Goal: Transaction & Acquisition: Purchase product/service

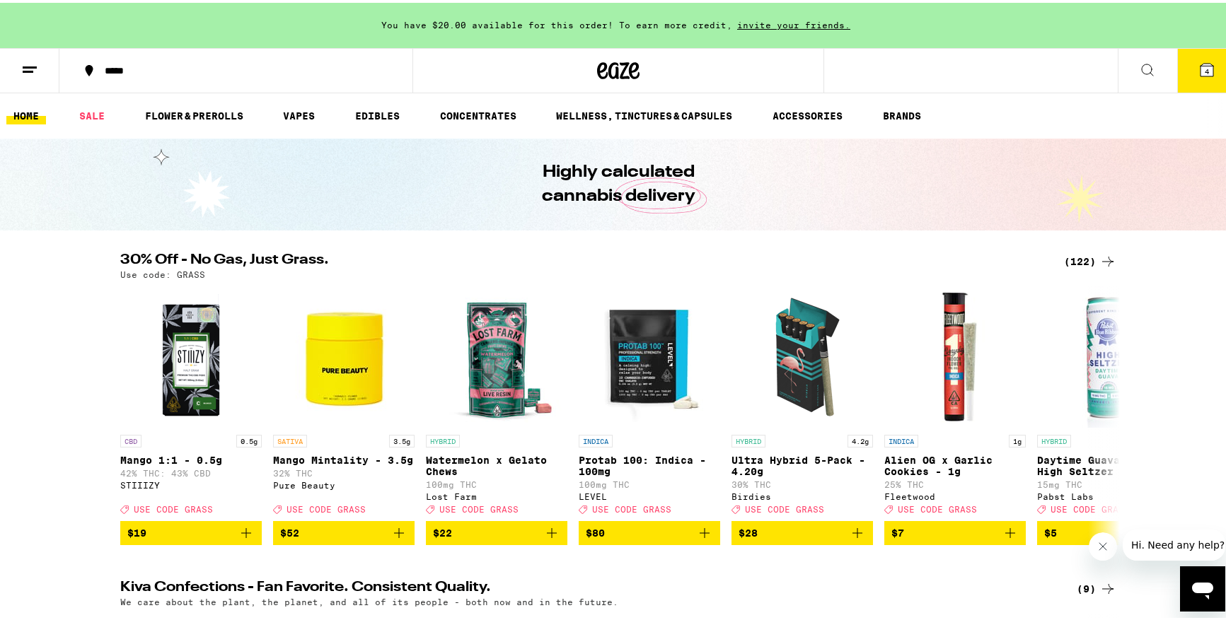
click at [1198, 71] on icon at bounding box center [1206, 67] width 17 height 17
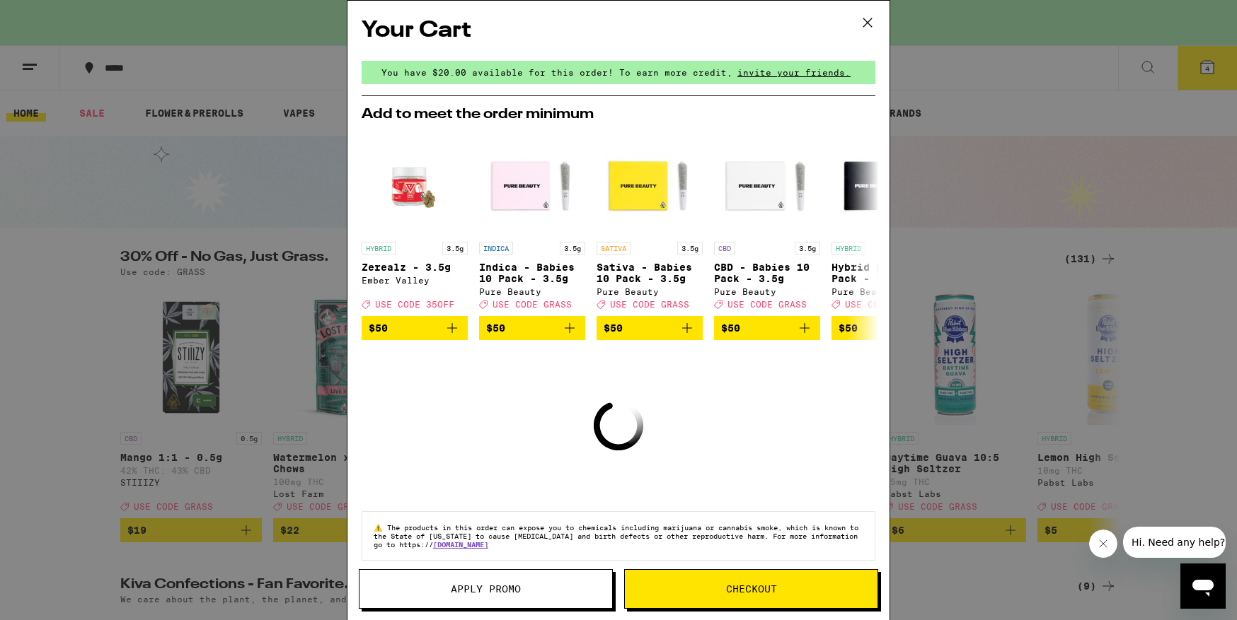
click at [867, 23] on icon at bounding box center [867, 22] width 8 height 8
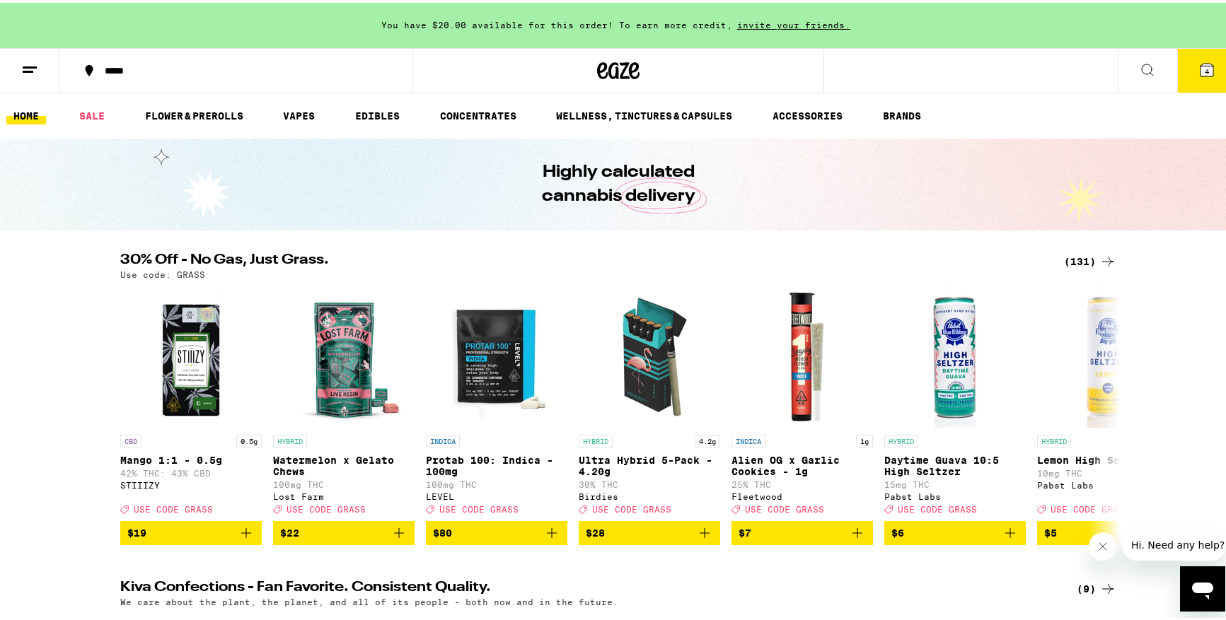
click at [1205, 66] on span "4" at bounding box center [1207, 68] width 4 height 8
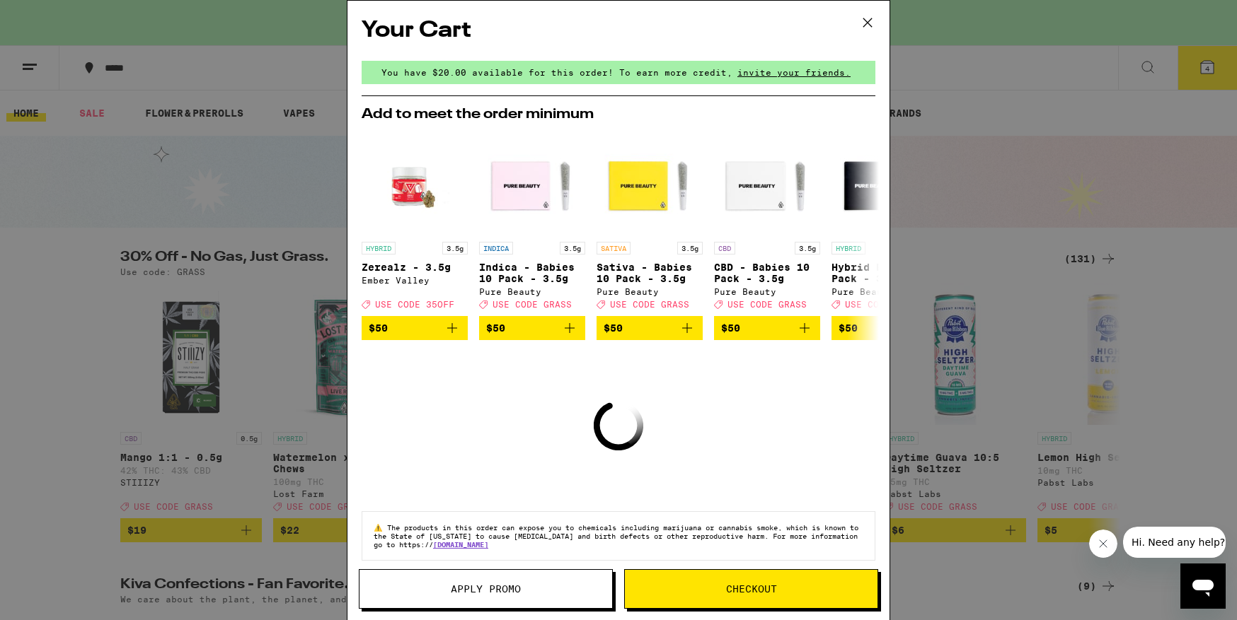
click at [867, 21] on icon at bounding box center [867, 22] width 21 height 21
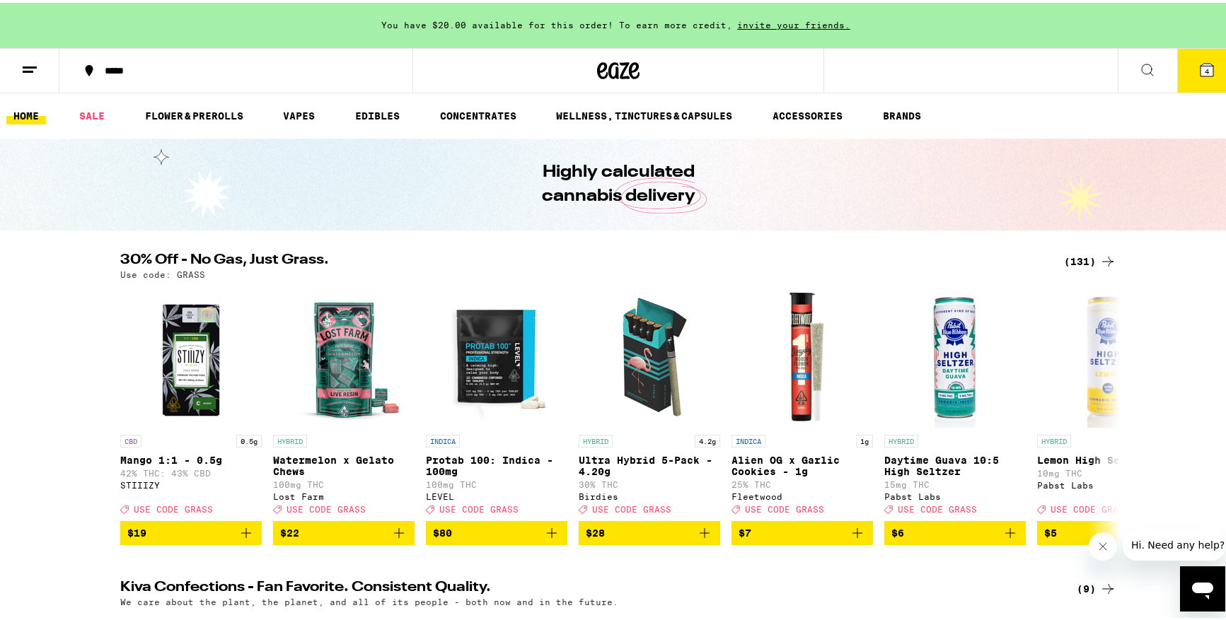
click at [1073, 258] on div "(131)" at bounding box center [1090, 258] width 52 height 17
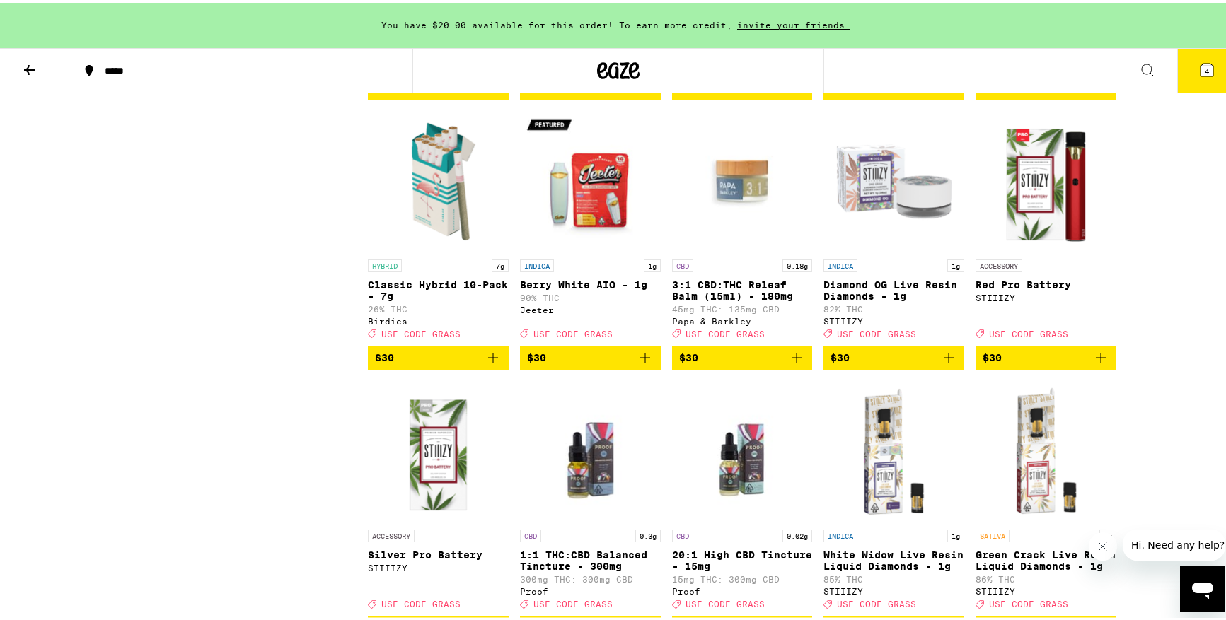
scroll to position [3930, 0]
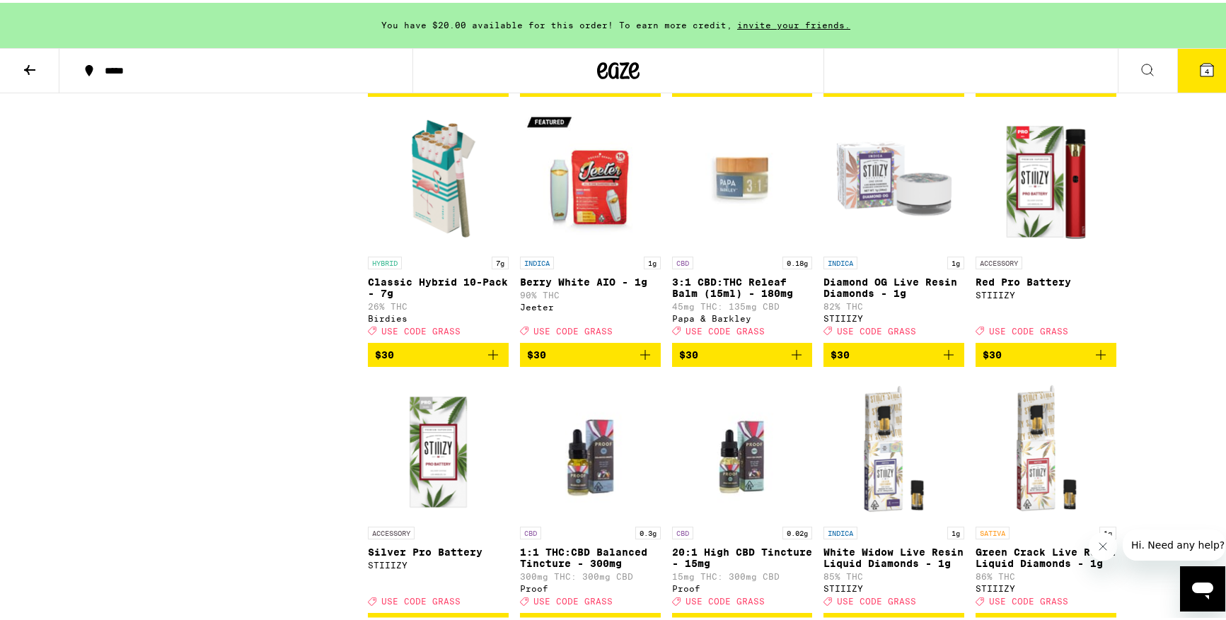
click at [642, 361] on icon "Add to bag" at bounding box center [645, 352] width 17 height 17
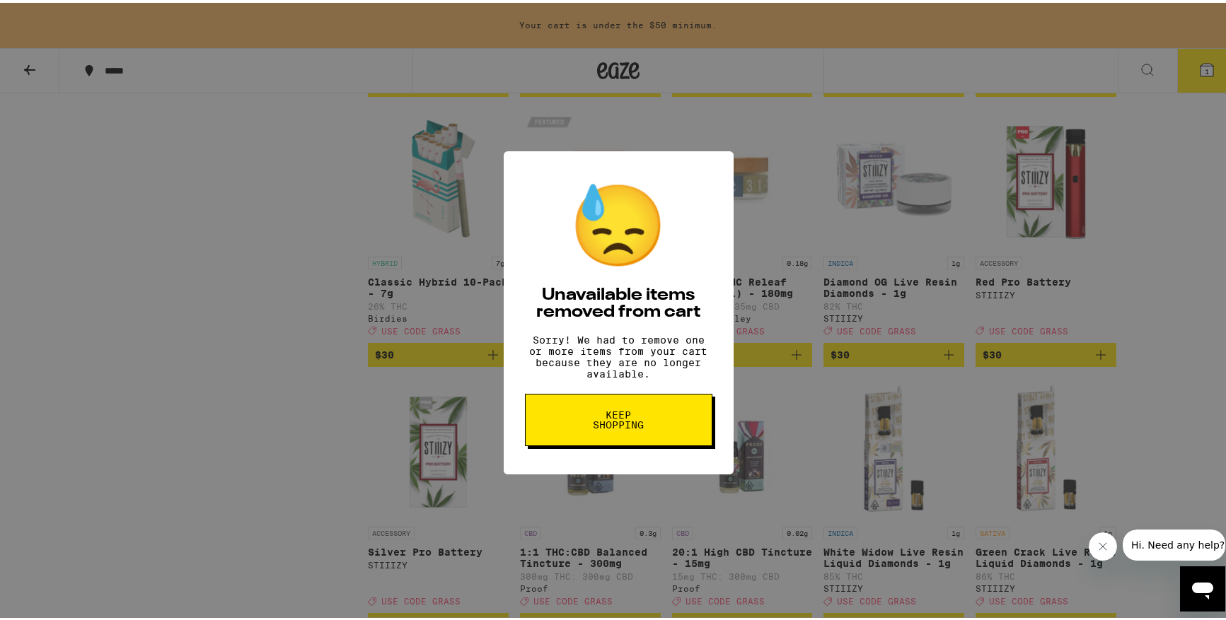
click at [663, 429] on button "Keep Shopping" at bounding box center [618, 417] width 187 height 52
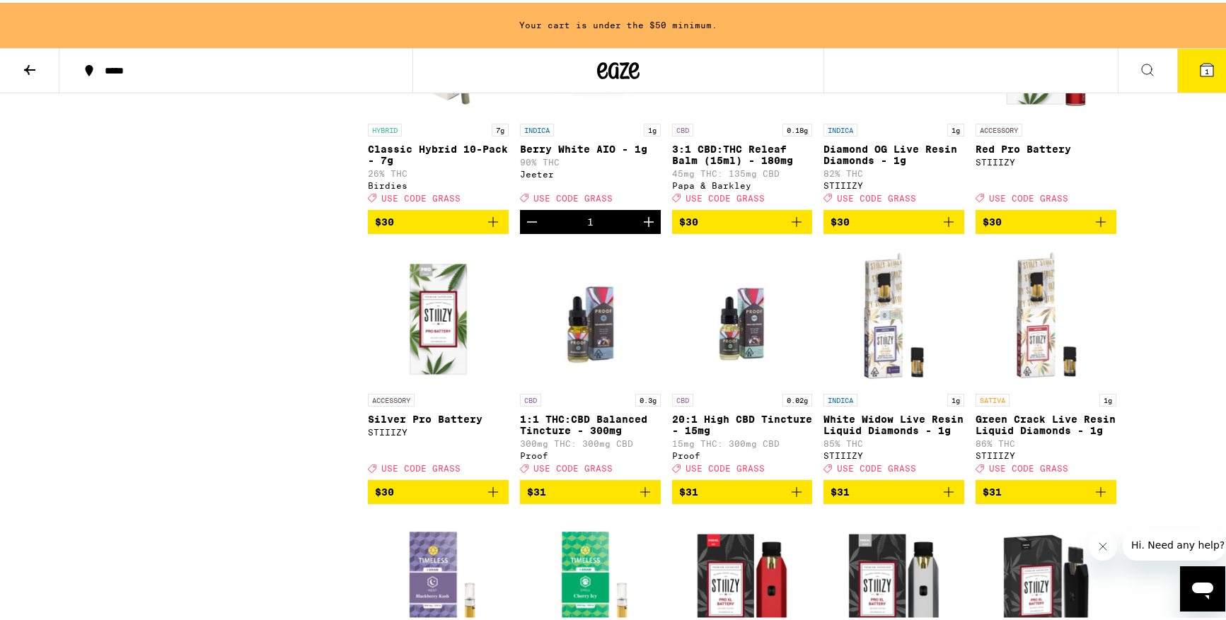
scroll to position [4070, 0]
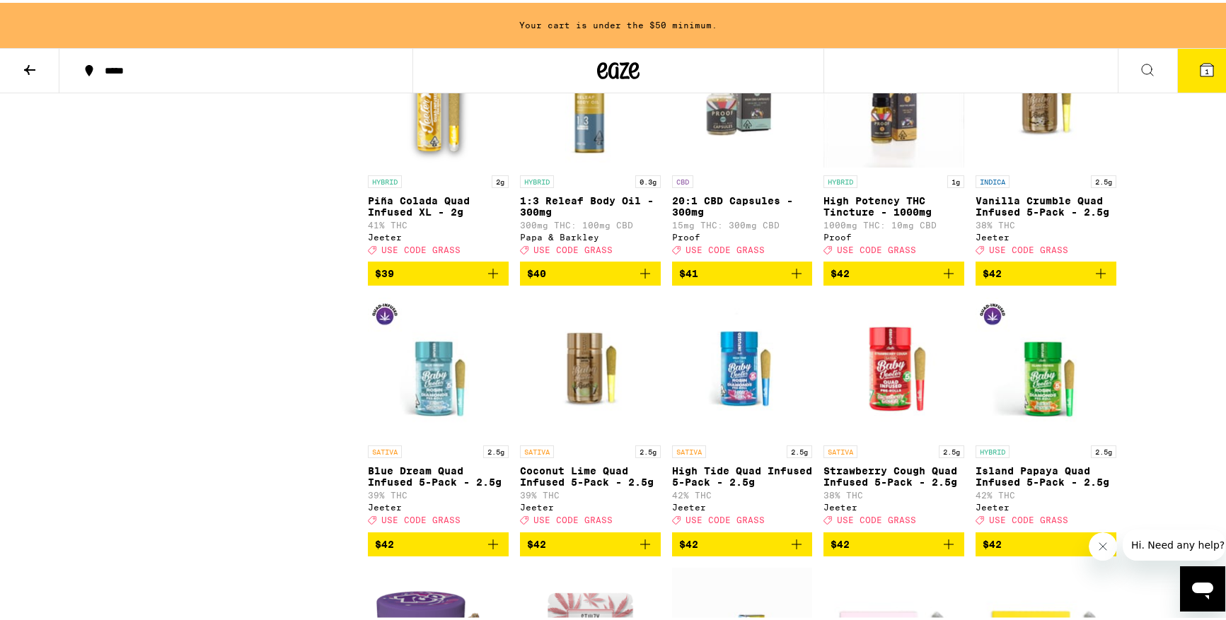
scroll to position [5316, 0]
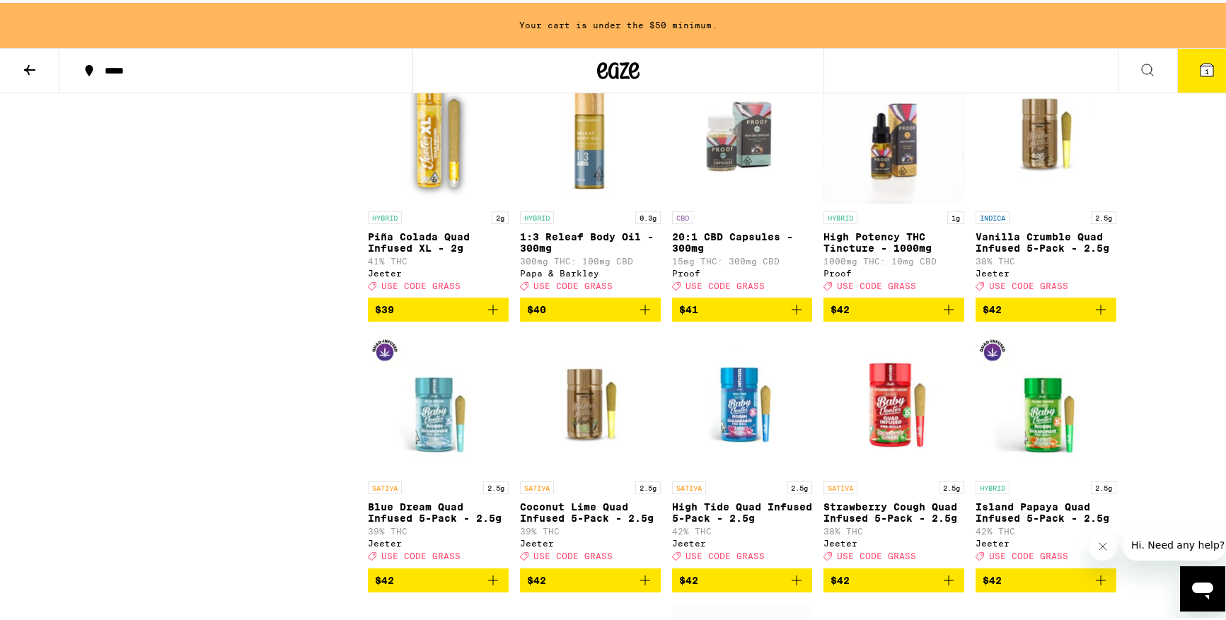
click at [637, 45] on icon "Add to bag" at bounding box center [645, 36] width 17 height 17
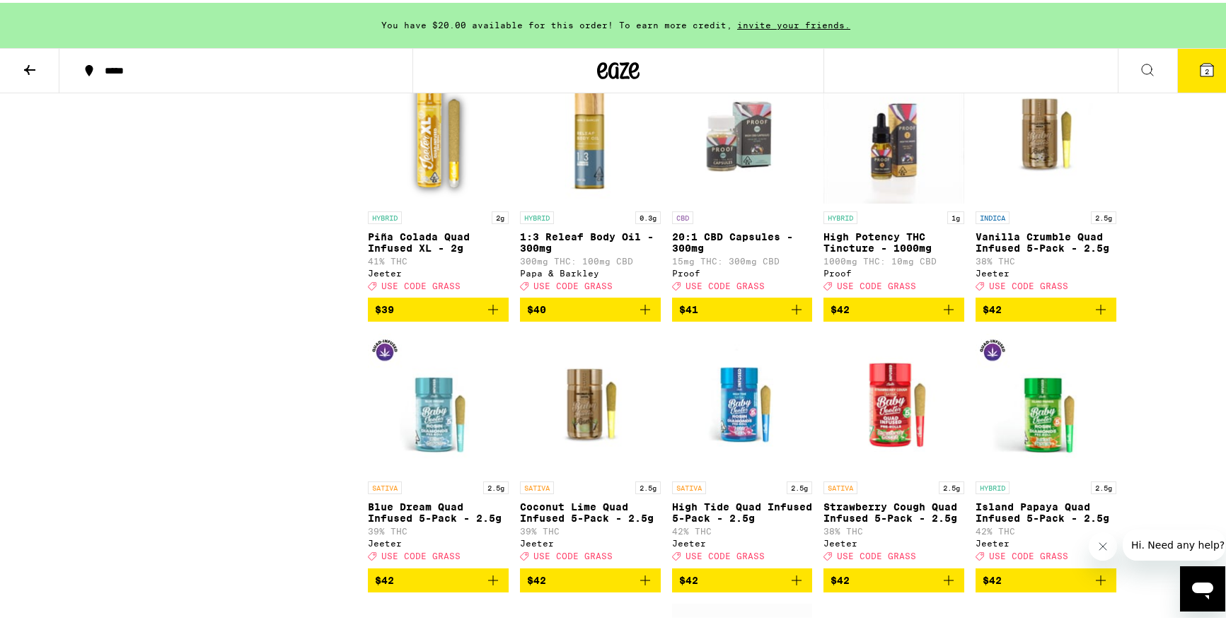
click at [486, 45] on icon "Add to bag" at bounding box center [493, 36] width 17 height 17
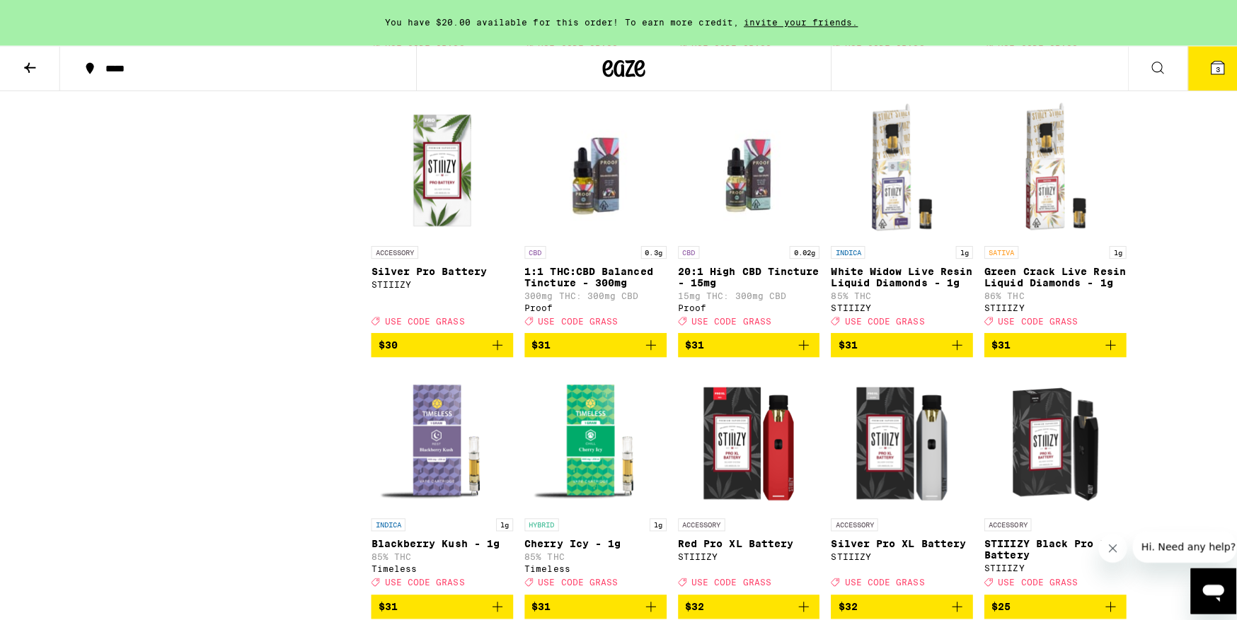
scroll to position [3721, 0]
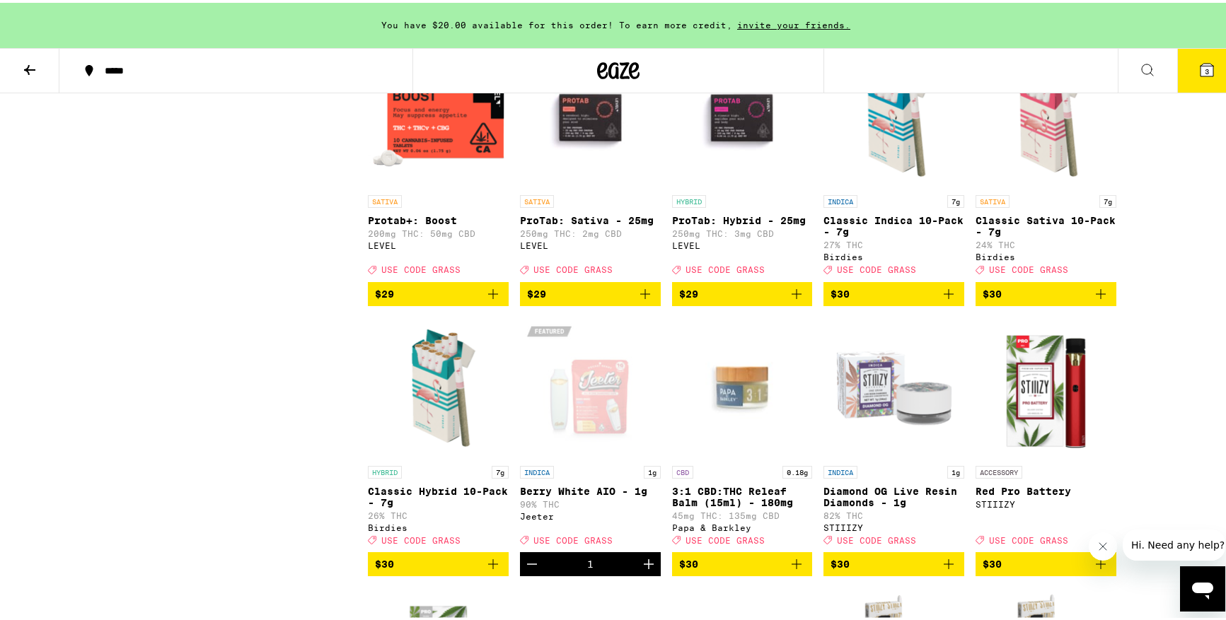
click at [1205, 68] on span "3" at bounding box center [1207, 68] width 4 height 8
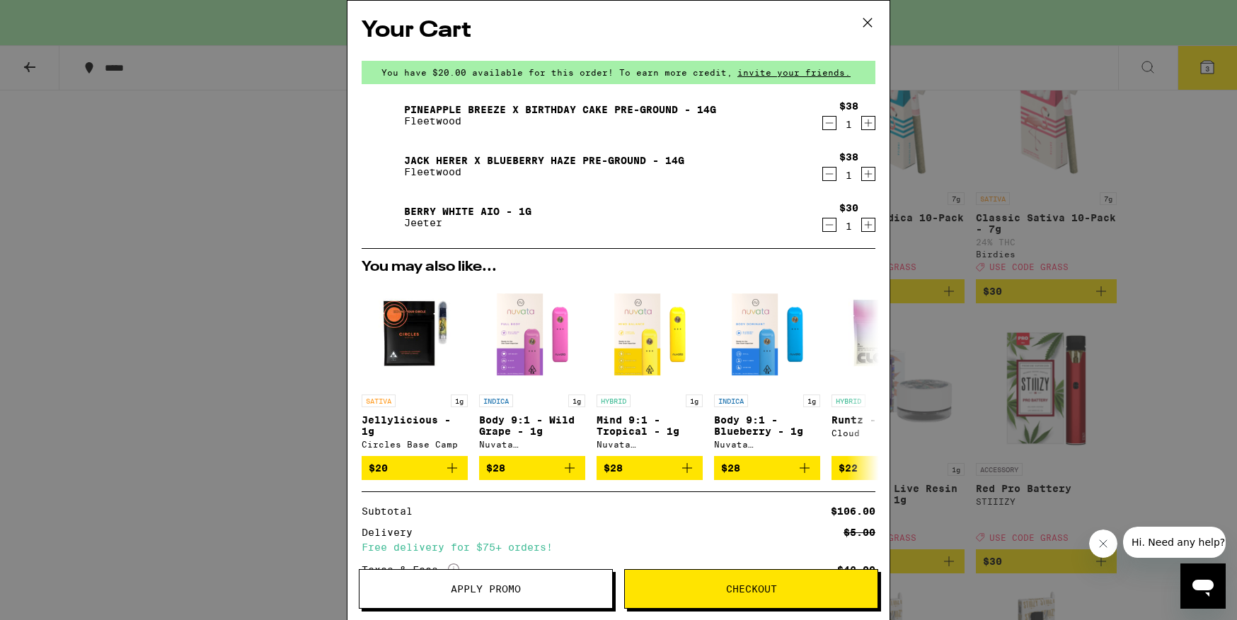
click at [539, 596] on button "Apply Promo" at bounding box center [486, 589] width 254 height 40
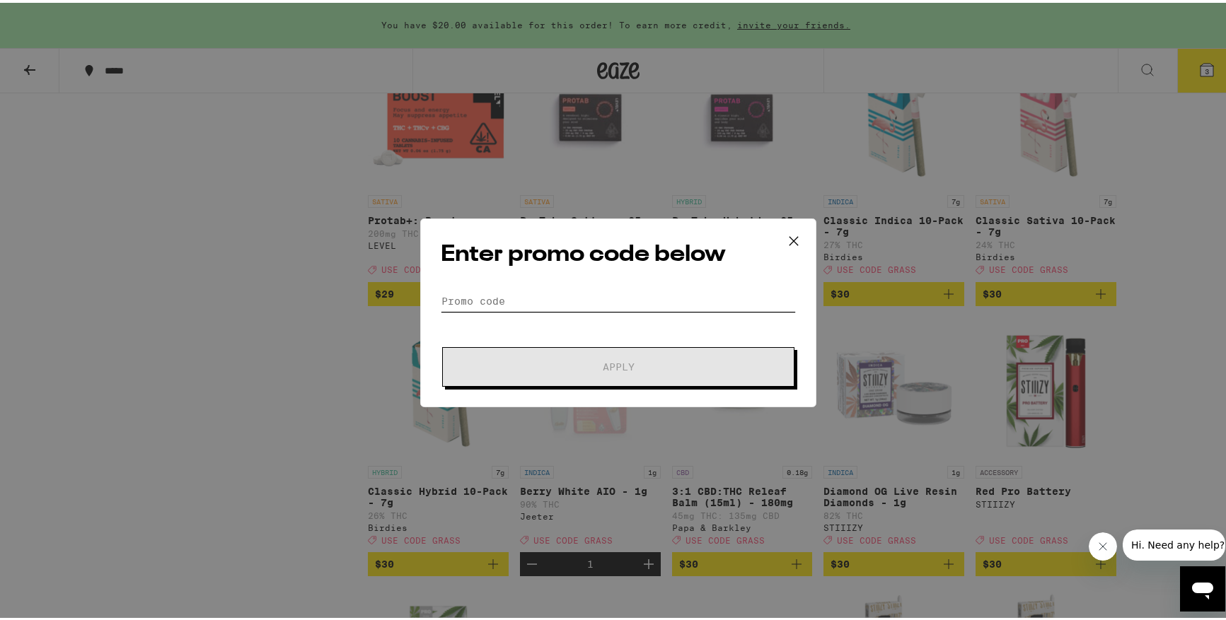
click at [572, 298] on input "Promo Code" at bounding box center [618, 298] width 355 height 21
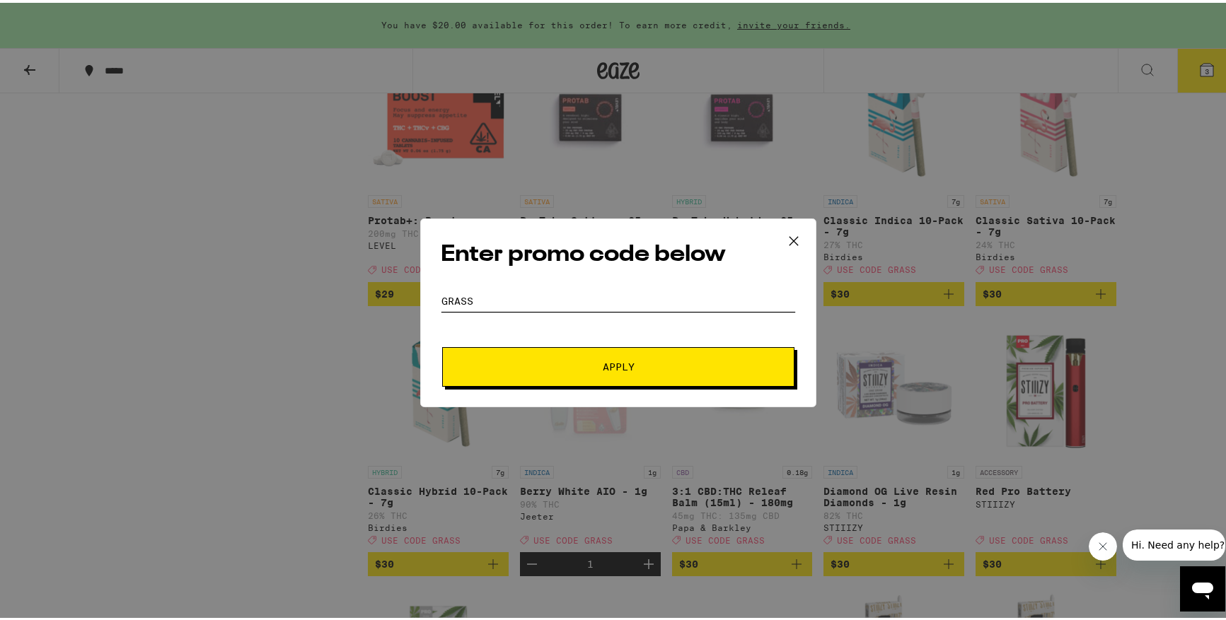
type input "grass"
click at [588, 357] on button "Apply" at bounding box center [618, 365] width 352 height 40
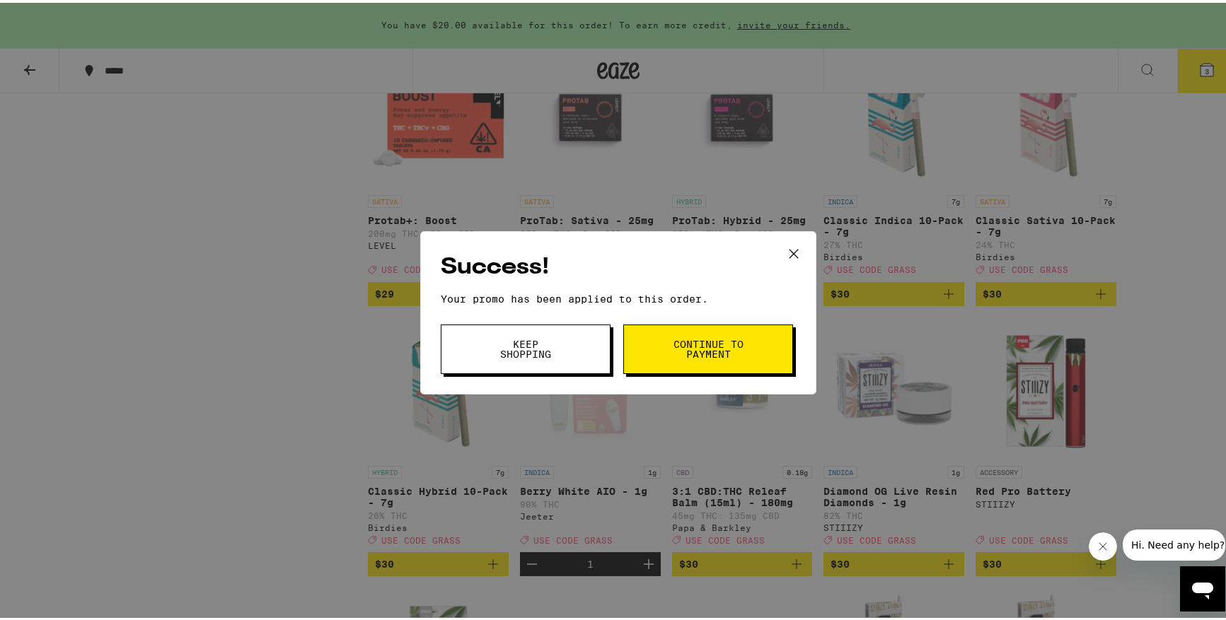
click at [791, 249] on icon at bounding box center [793, 251] width 21 height 21
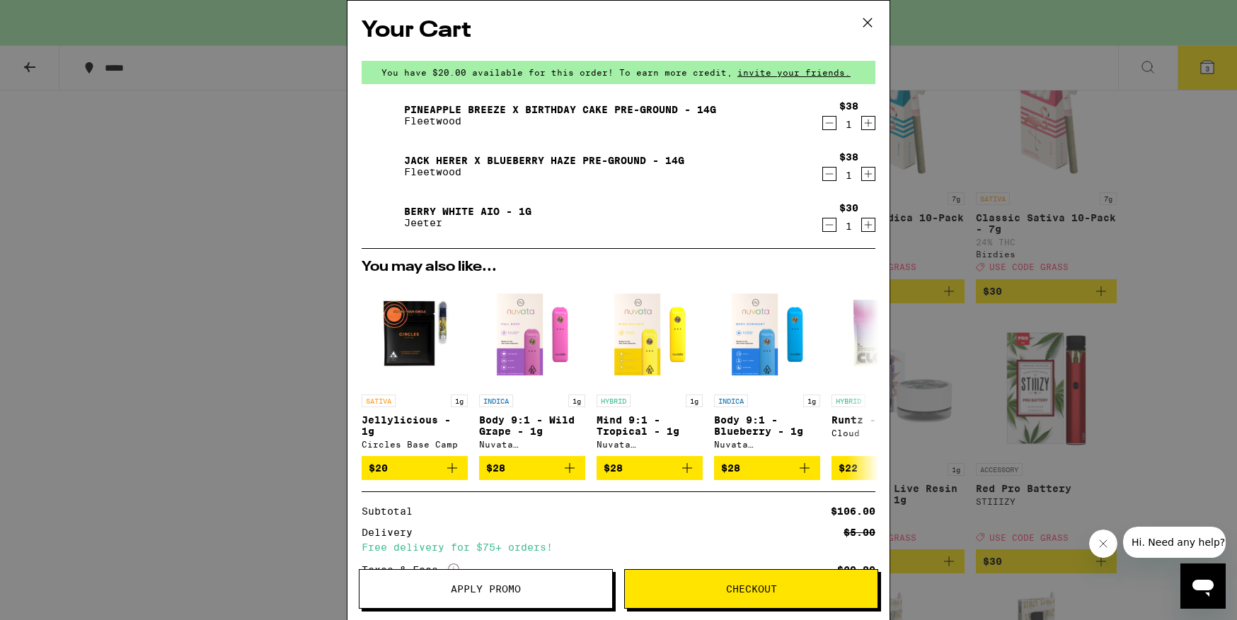
click at [862, 226] on icon "Increment" at bounding box center [868, 224] width 13 height 17
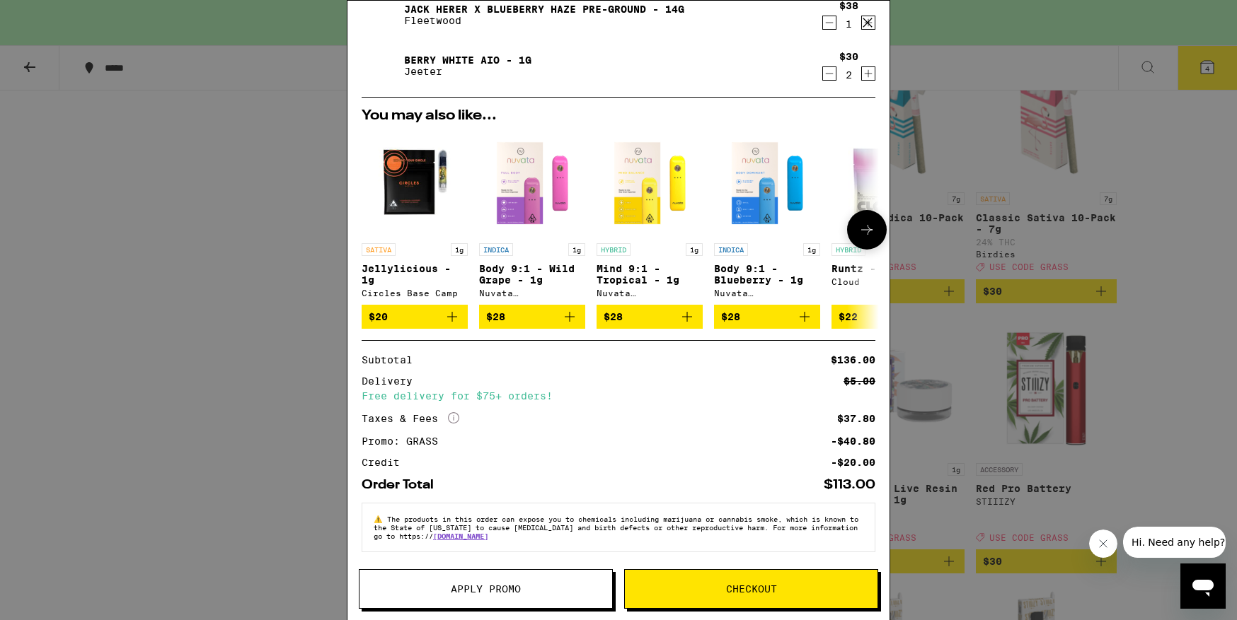
scroll to position [162, 0]
click at [823, 66] on icon "Decrement" at bounding box center [829, 73] width 13 height 17
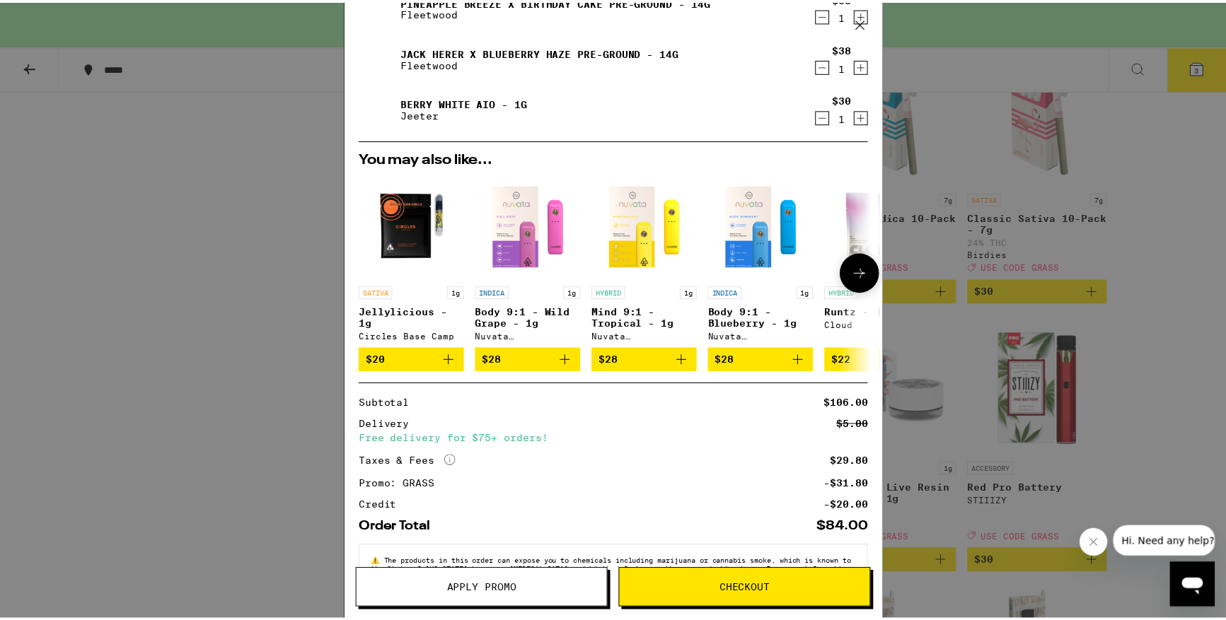
scroll to position [0, 0]
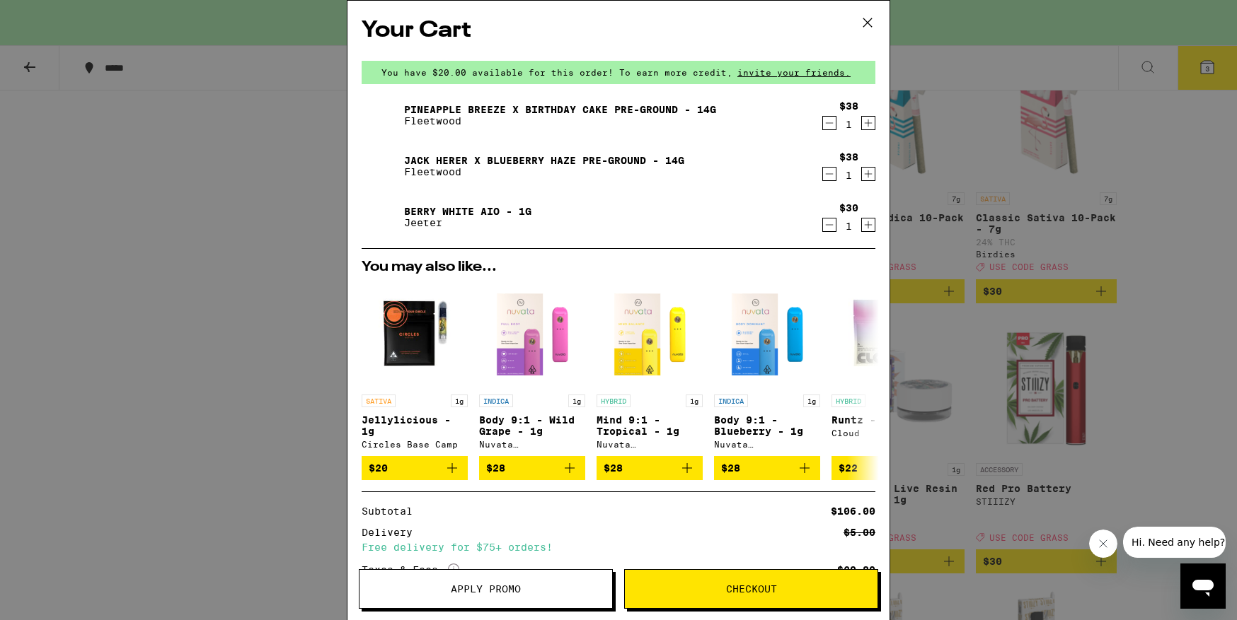
click at [867, 22] on icon at bounding box center [867, 22] width 8 height 8
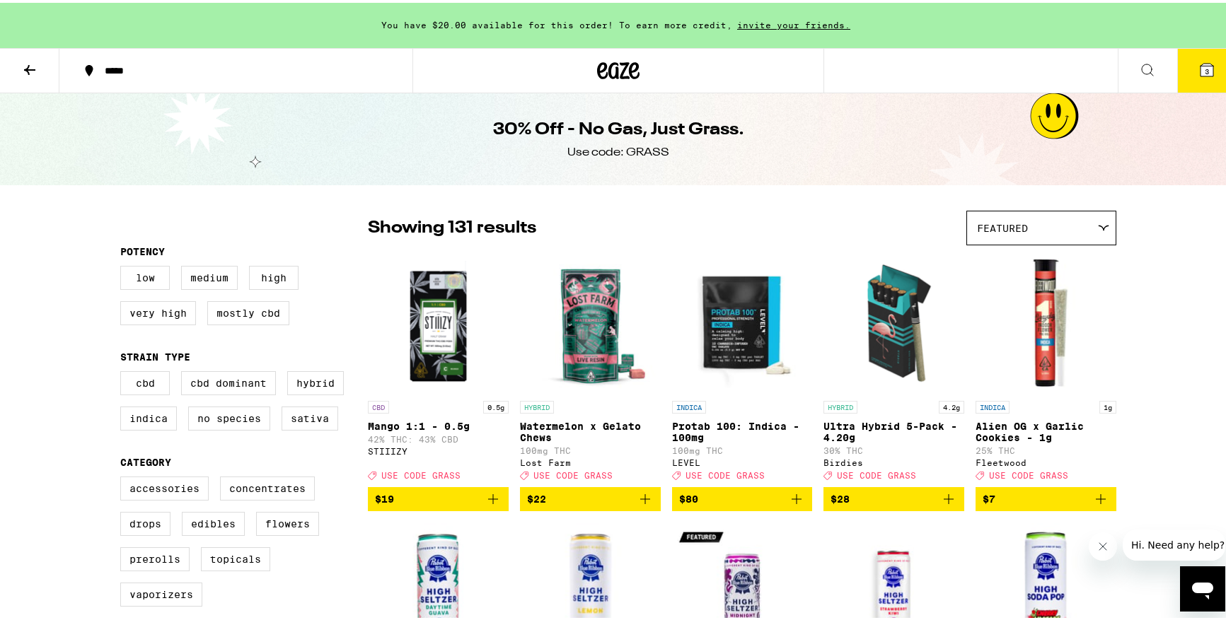
click at [994, 221] on span "Featured" at bounding box center [1002, 225] width 51 height 11
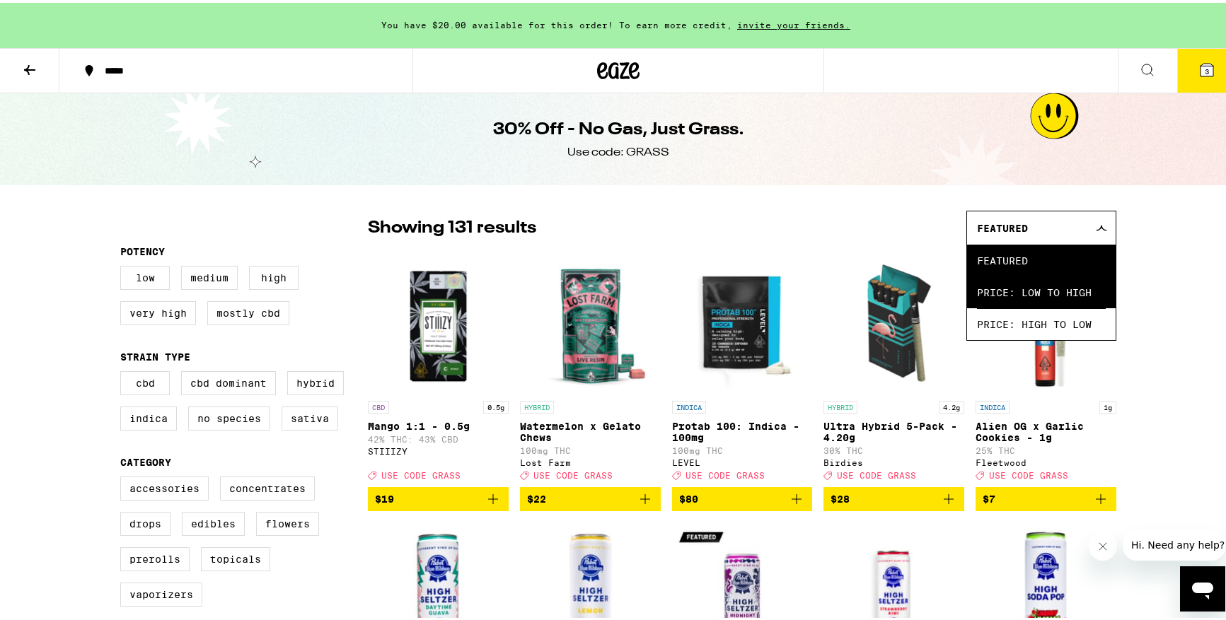
click at [994, 287] on span "Price: Low to High" at bounding box center [1041, 290] width 129 height 32
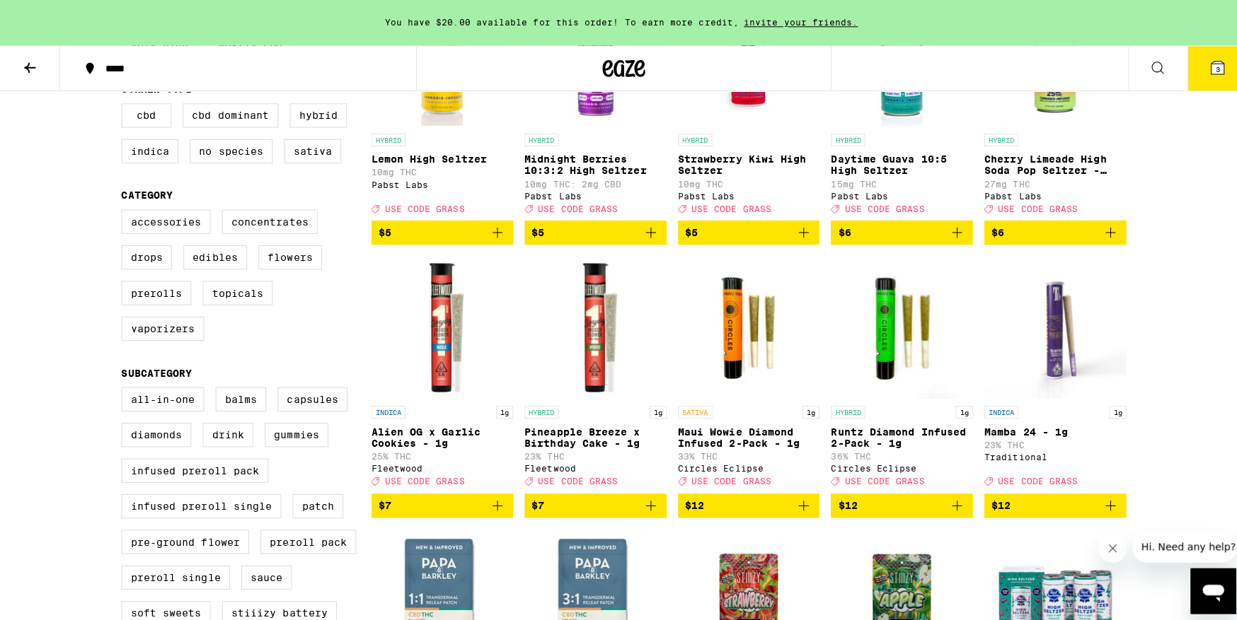
scroll to position [267, 0]
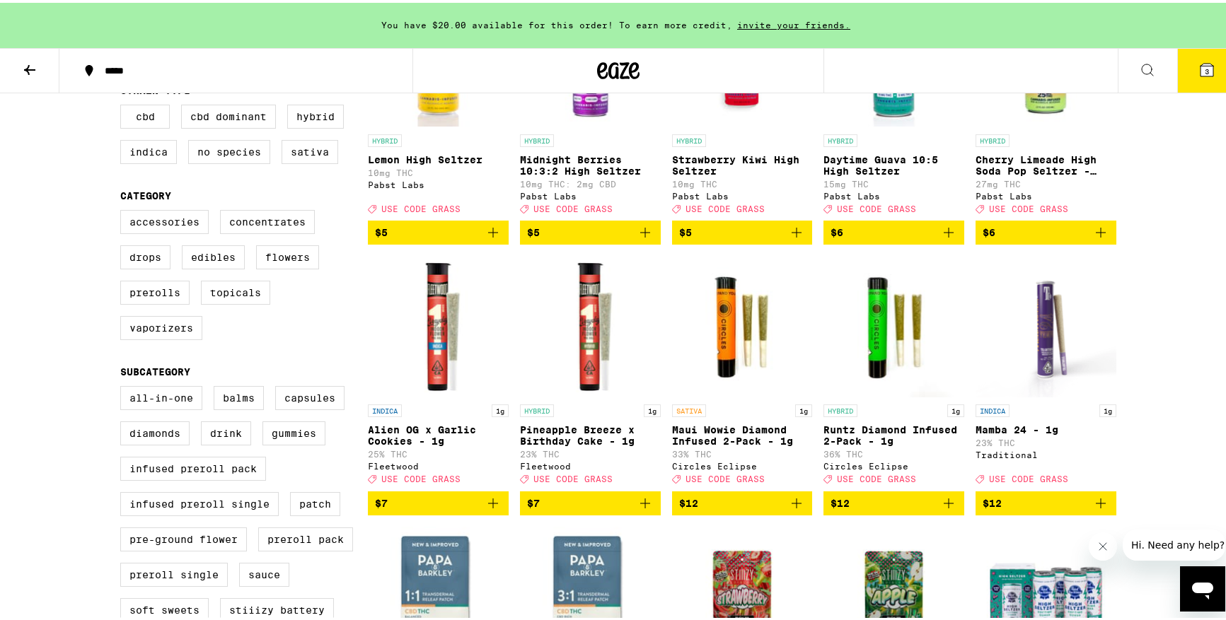
click at [642, 509] on icon "Add to bag" at bounding box center [645, 500] width 17 height 17
click at [1203, 67] on icon at bounding box center [1206, 67] width 17 height 17
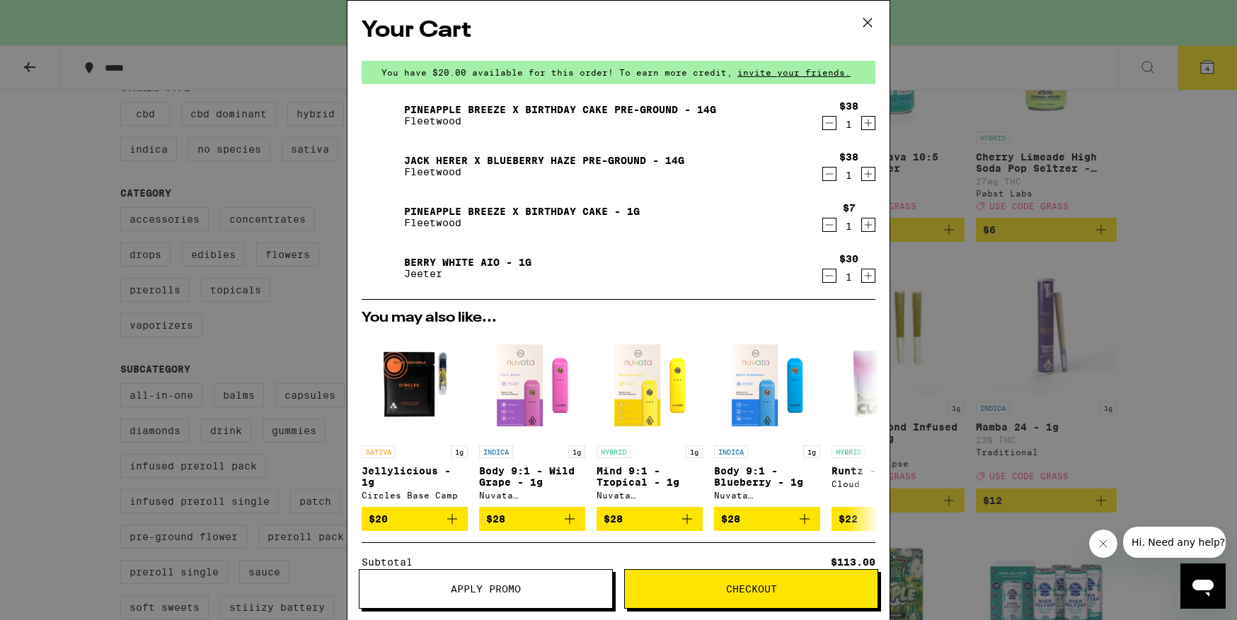
click at [868, 22] on icon at bounding box center [867, 22] width 21 height 21
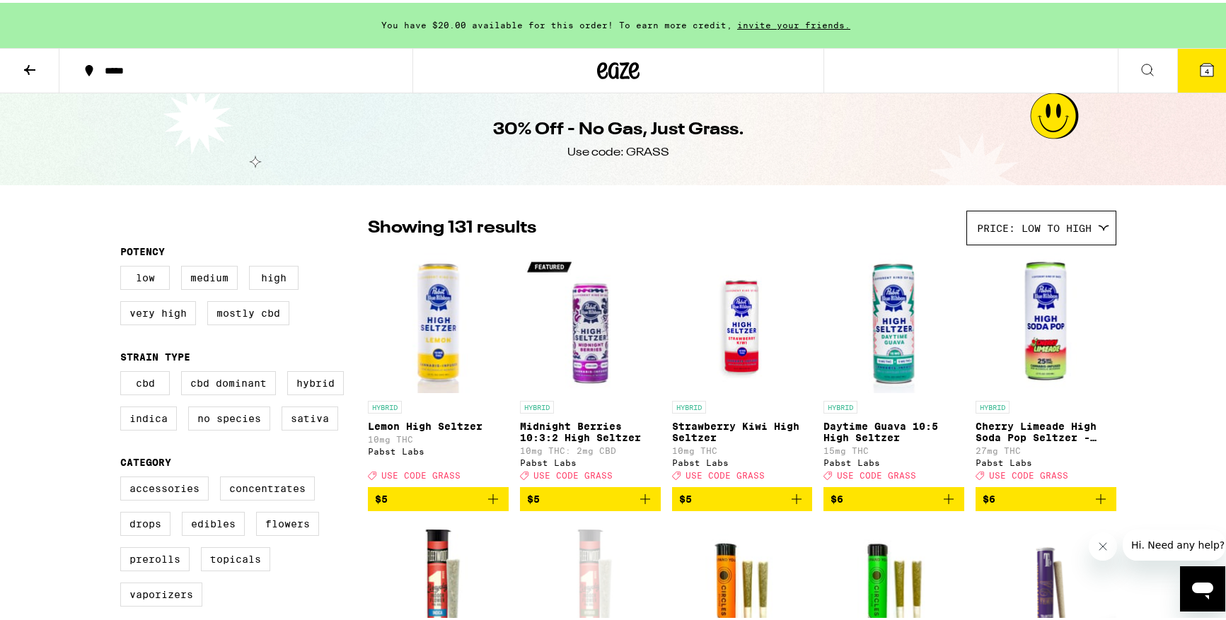
click at [606, 65] on icon at bounding box center [618, 67] width 42 height 25
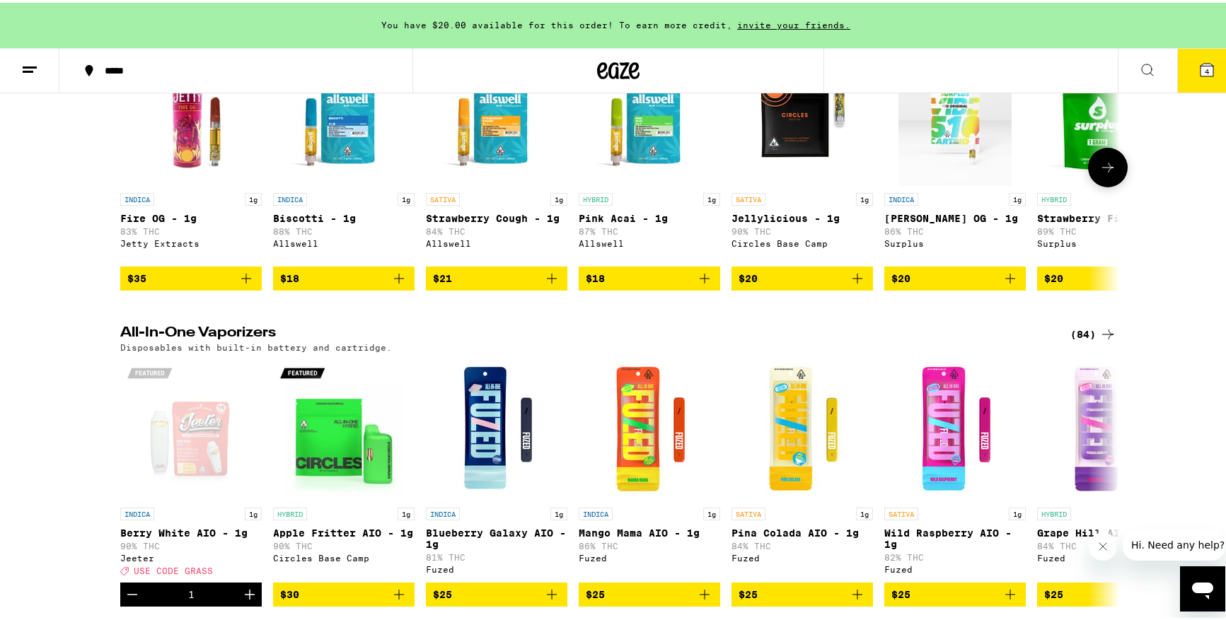
scroll to position [2107, 0]
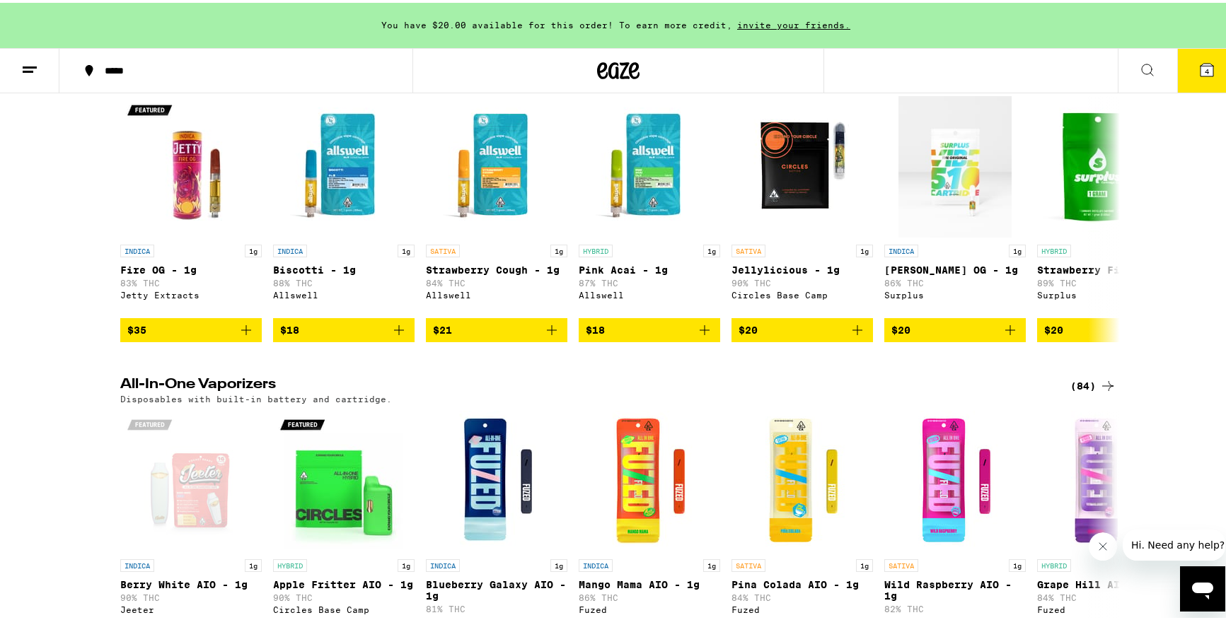
click at [1092, 77] on div "(68)" at bounding box center [1093, 68] width 46 height 17
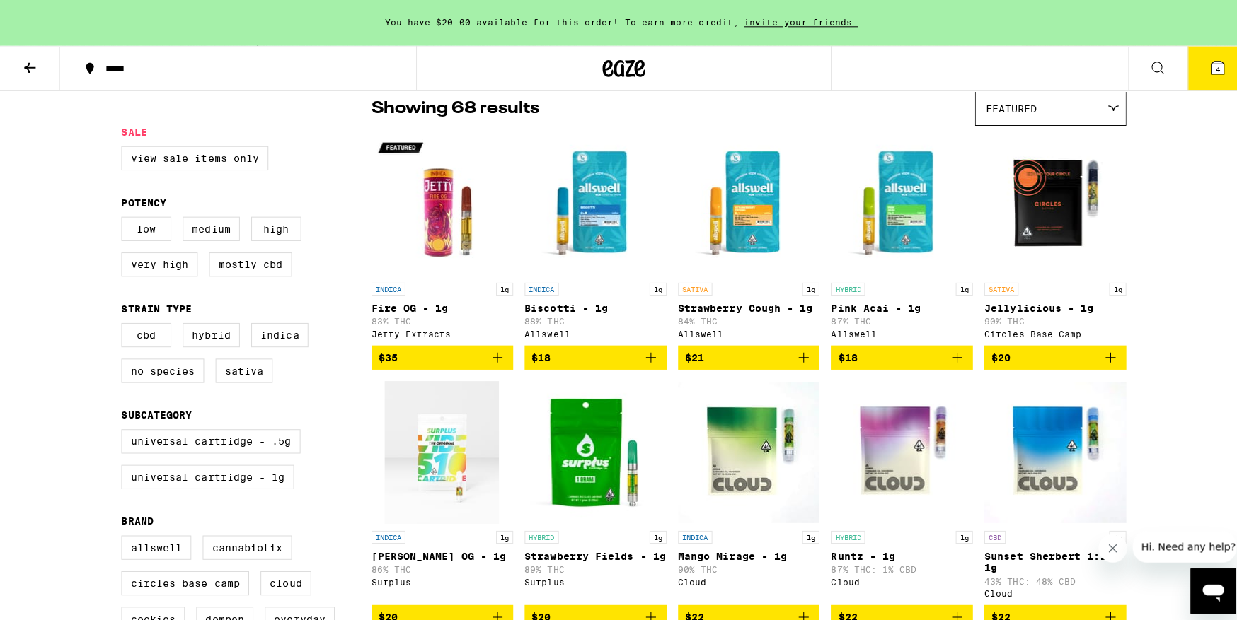
scroll to position [117, 0]
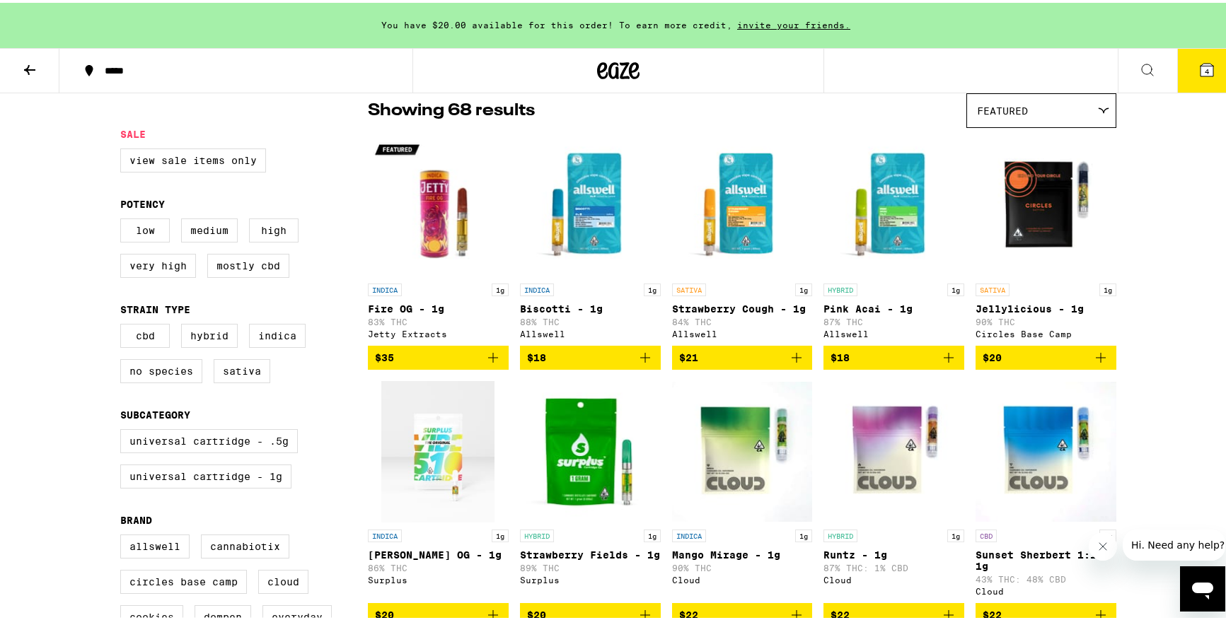
click at [640, 360] on icon "Add to bag" at bounding box center [645, 355] width 10 height 10
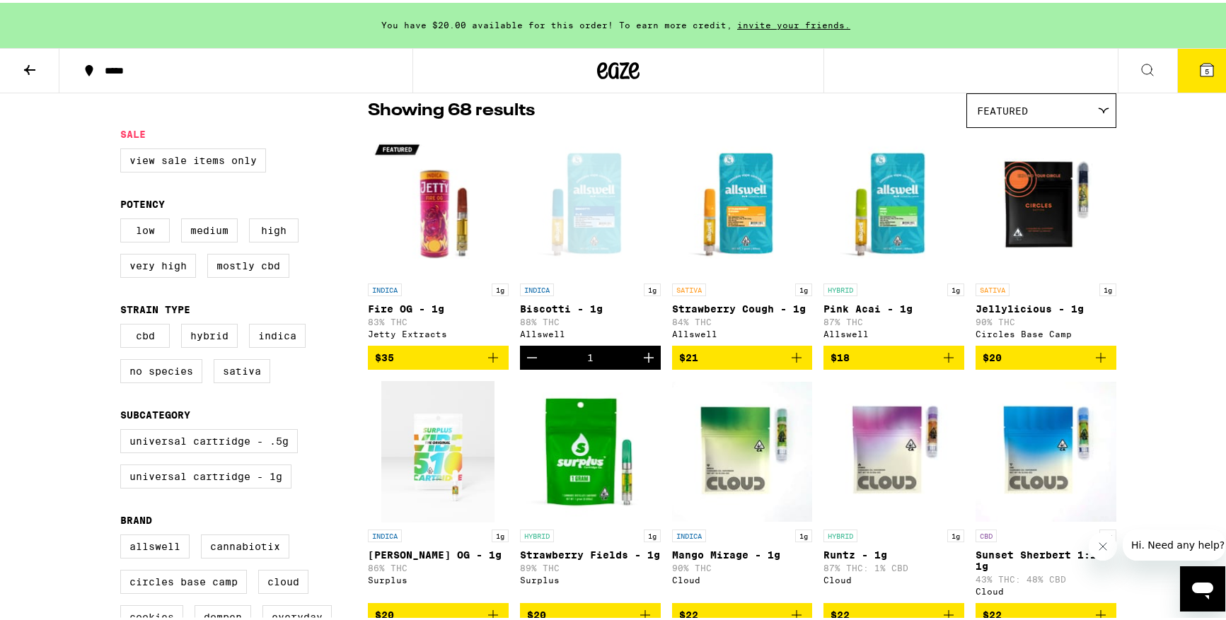
click at [944, 360] on icon "Add to bag" at bounding box center [949, 355] width 10 height 10
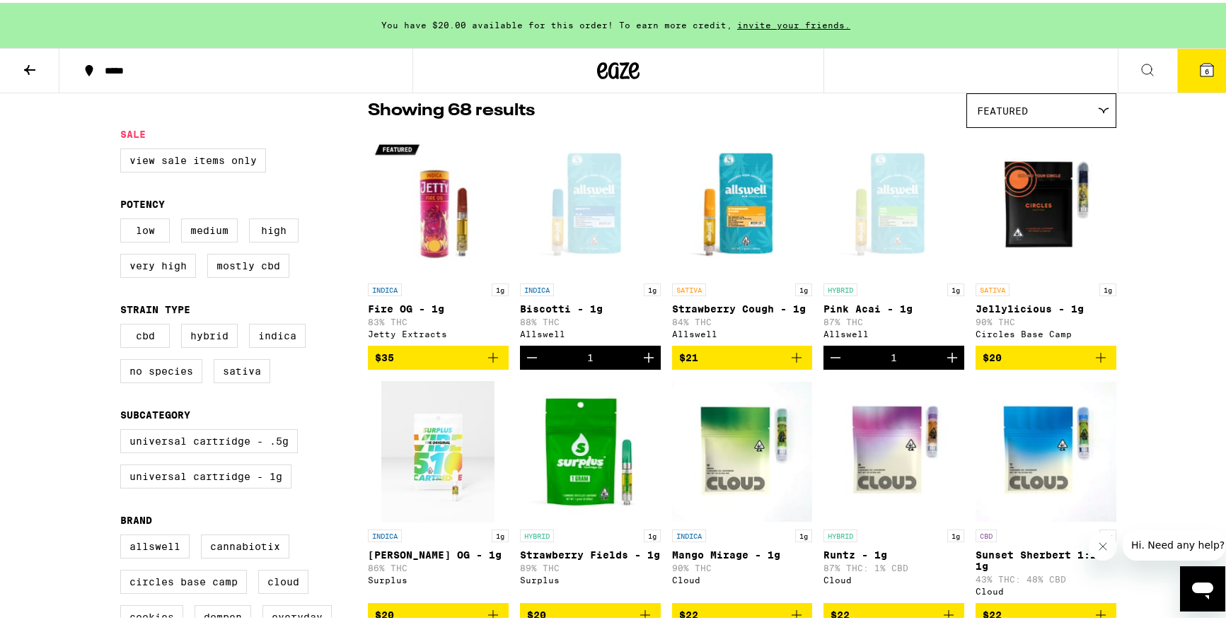
click at [1198, 74] on icon at bounding box center [1206, 67] width 17 height 17
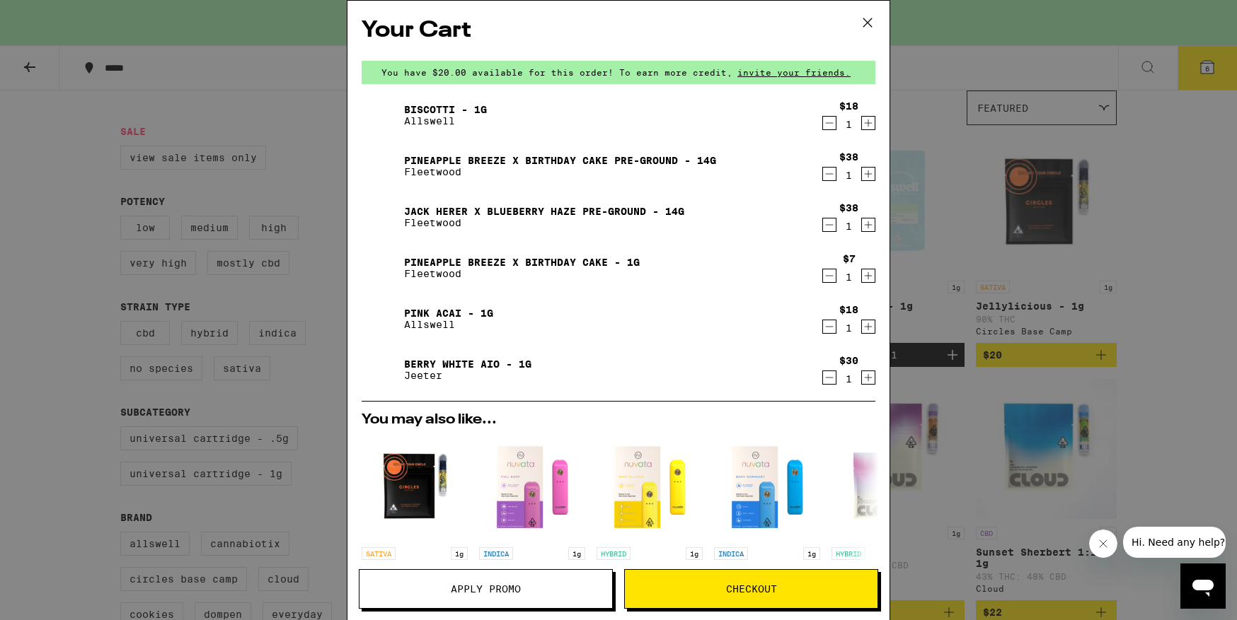
click at [823, 272] on icon "Decrement" at bounding box center [829, 275] width 13 height 17
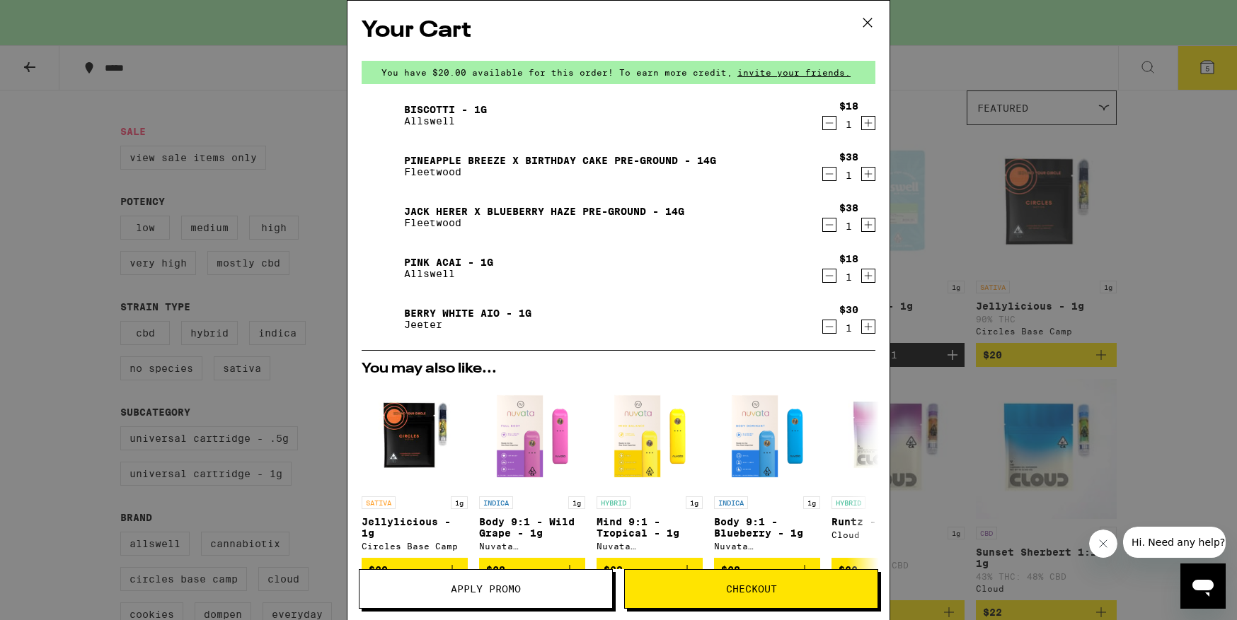
click at [823, 329] on icon "Decrement" at bounding box center [829, 326] width 13 height 17
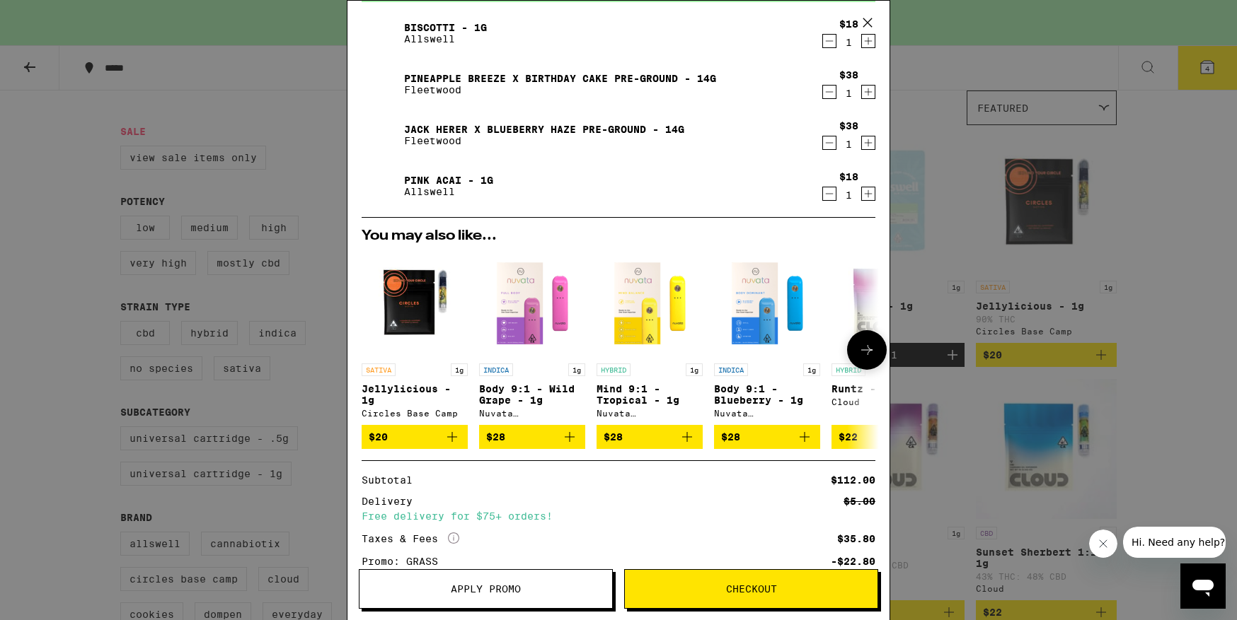
scroll to position [105, 0]
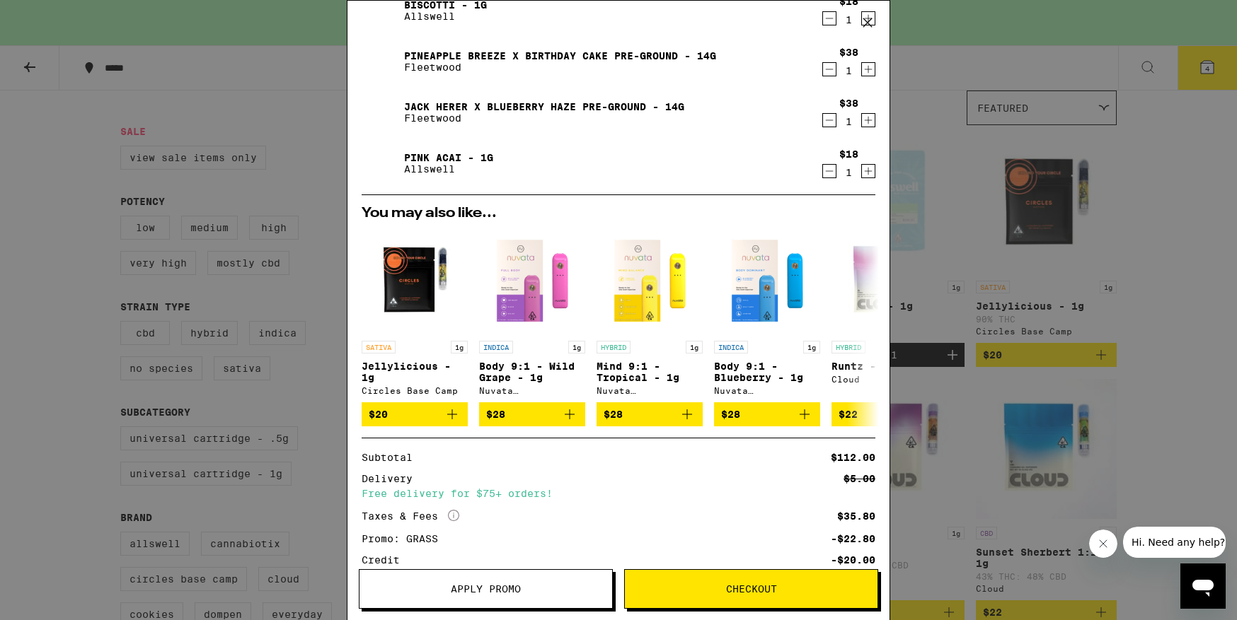
click at [706, 591] on span "Checkout" at bounding box center [751, 589] width 253 height 10
